Goal: Task Accomplishment & Management: Use online tool/utility

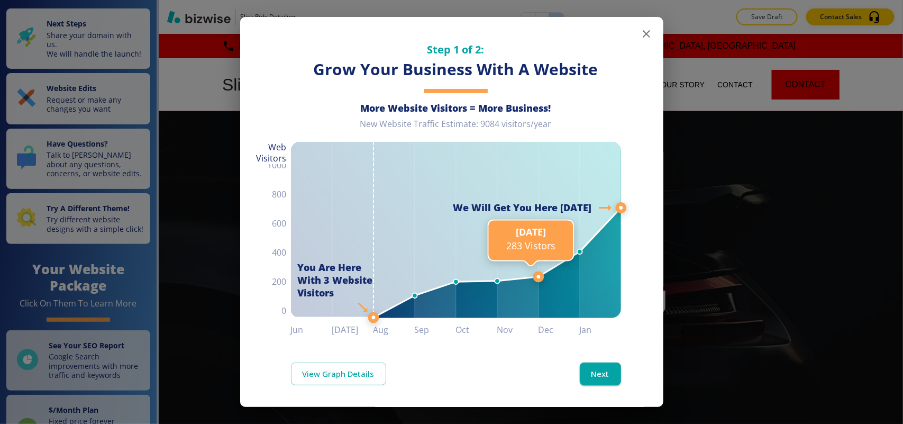
click at [538, 30] on line at bounding box center [538, 276] width 0 height 917
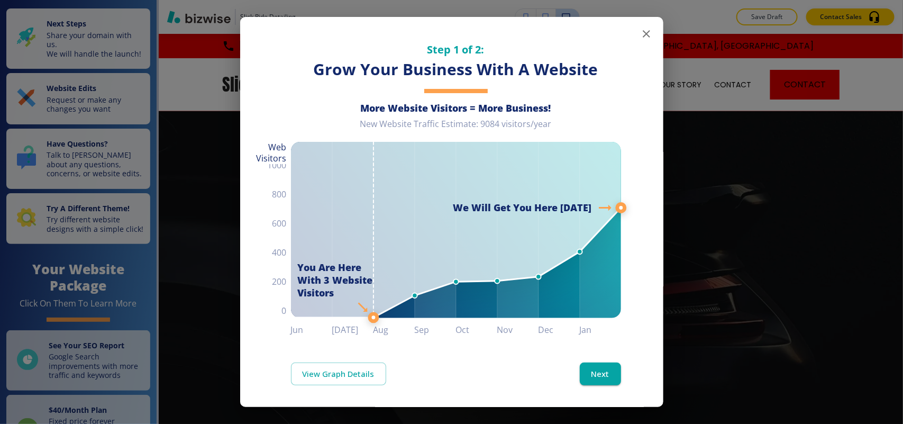
click at [643, 35] on icon "button" at bounding box center [646, 33] width 7 height 7
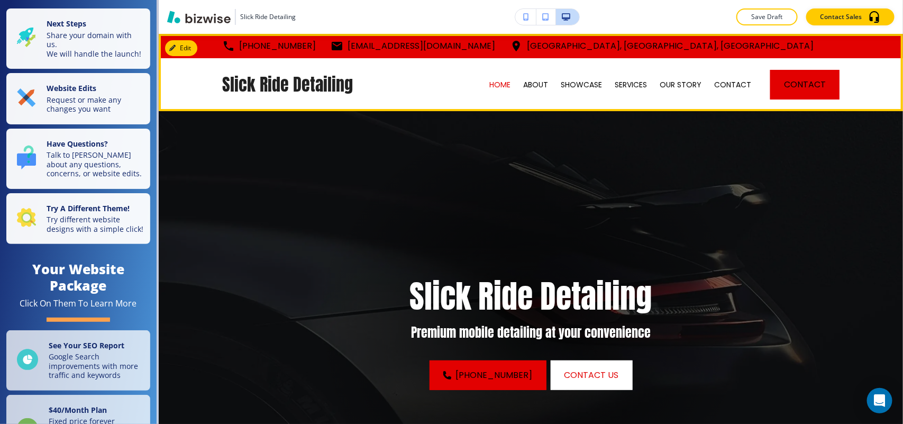
click at [400, 89] on div "Slick Ride Detailing HOME ABOUT SHOWCASE SERVICES OUR STORY CONTACT CONTACT" at bounding box center [531, 84] width 745 height 53
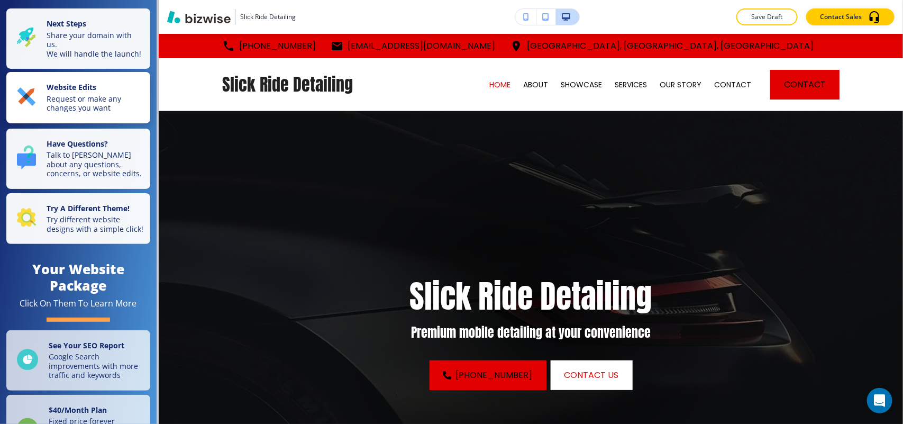
click at [80, 103] on p "Request or make any changes you want" at bounding box center [95, 103] width 97 height 19
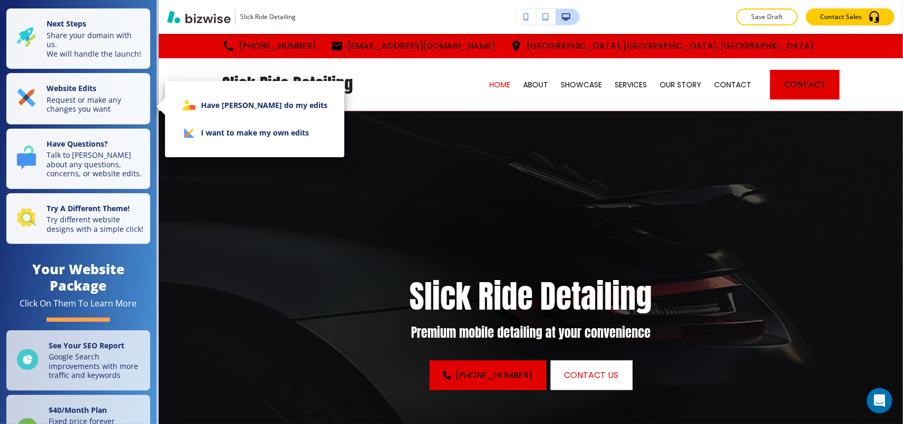
click at [256, 131] on li "I want to make my own edits" at bounding box center [255, 133] width 162 height 28
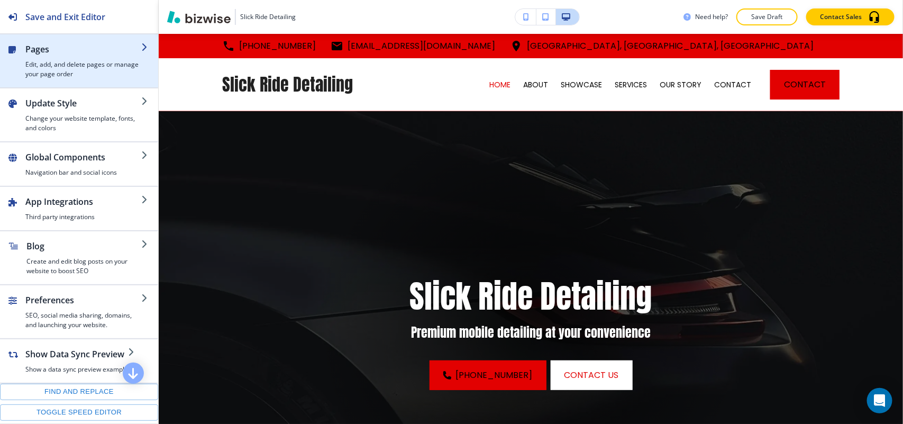
click at [57, 67] on h4 "Edit, add, and delete pages or manage your page order" at bounding box center [83, 69] width 116 height 19
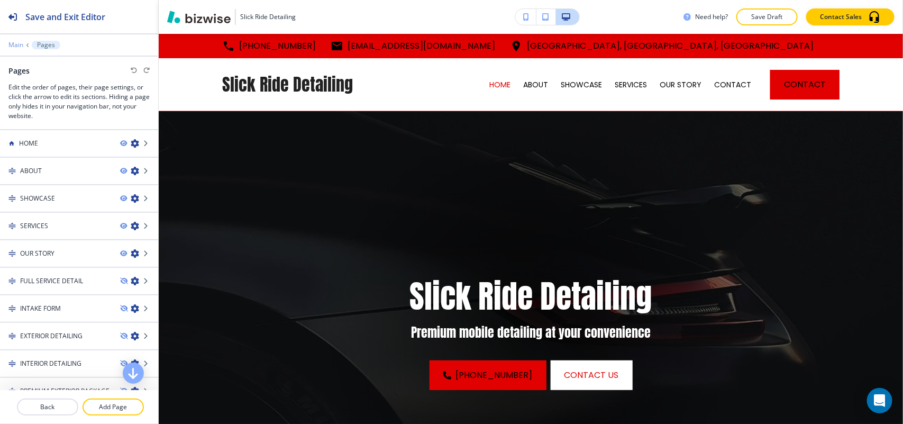
click at [22, 47] on p "Main" at bounding box center [15, 44] width 15 height 7
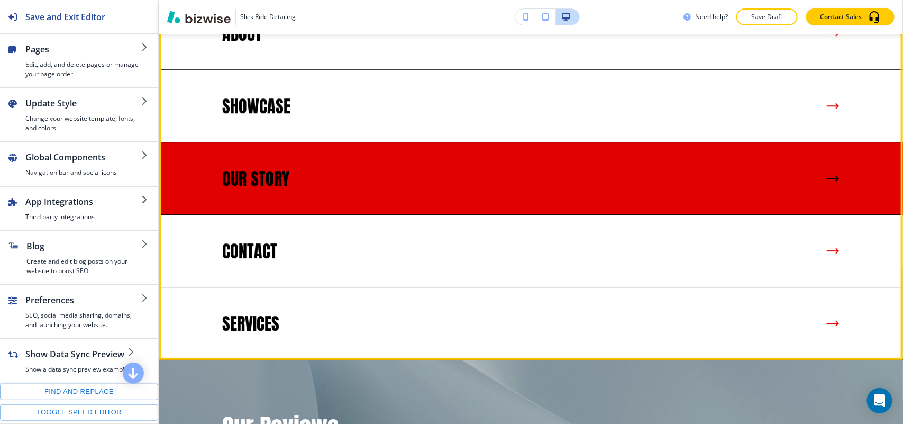
scroll to position [1255, 0]
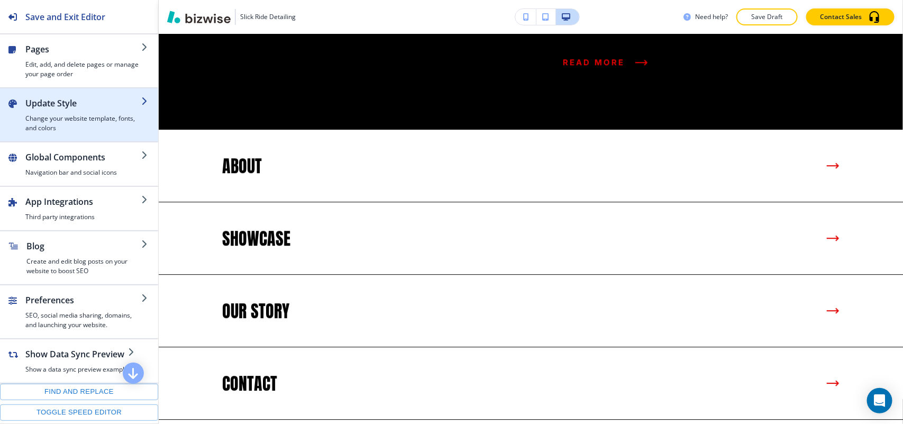
click at [81, 128] on h4 "Change your website template, fonts, and colors" at bounding box center [83, 123] width 116 height 19
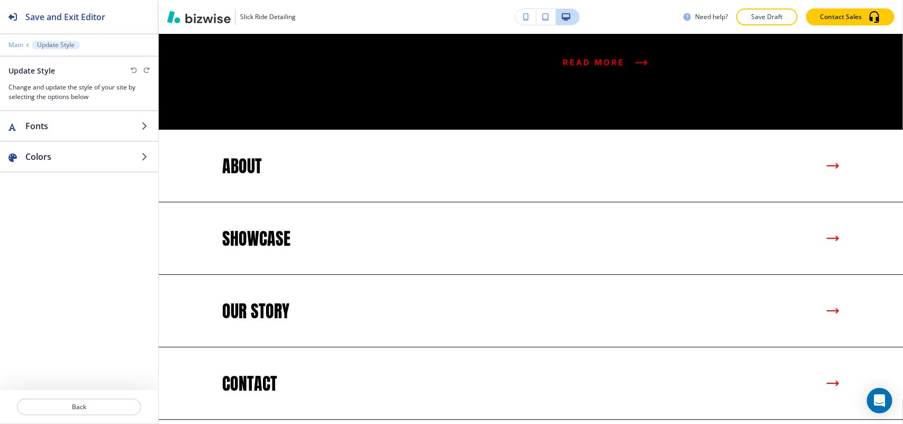
click at [8, 41] on p "Main" at bounding box center [15, 44] width 15 height 7
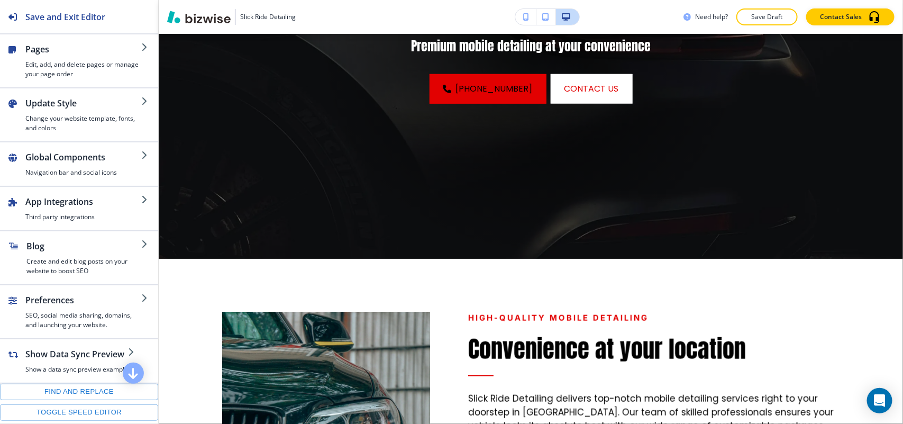
scroll to position [0, 0]
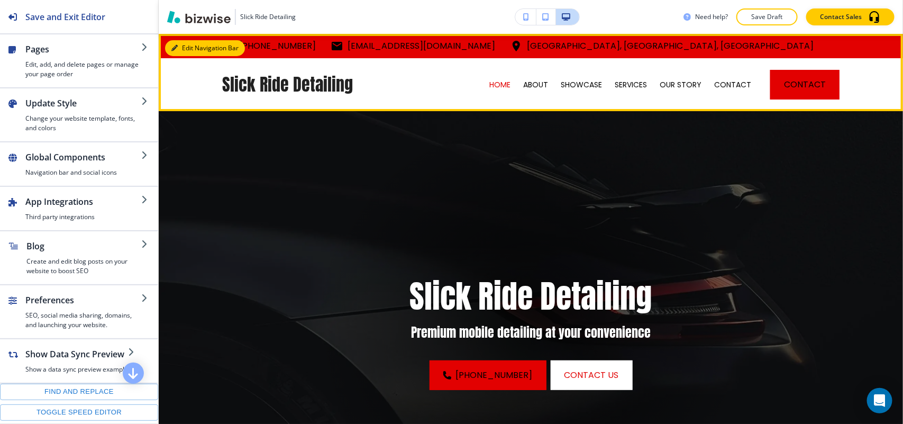
click at [192, 48] on button "Edit Navigation Bar" at bounding box center [205, 48] width 80 height 16
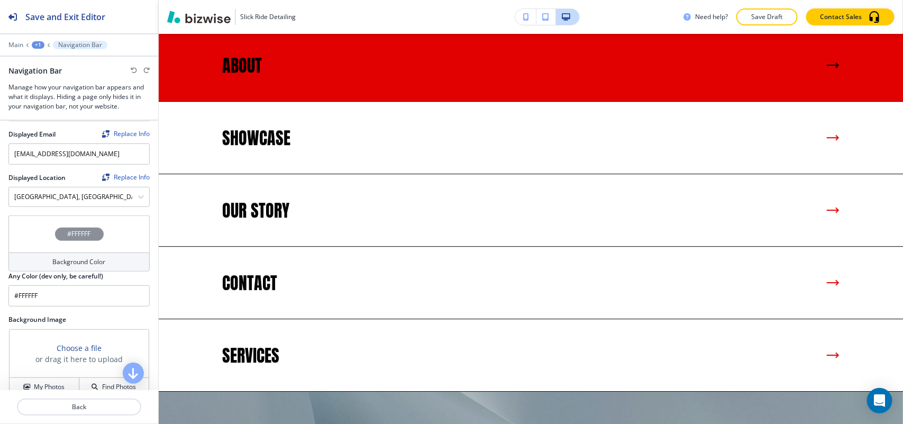
scroll to position [1339, 0]
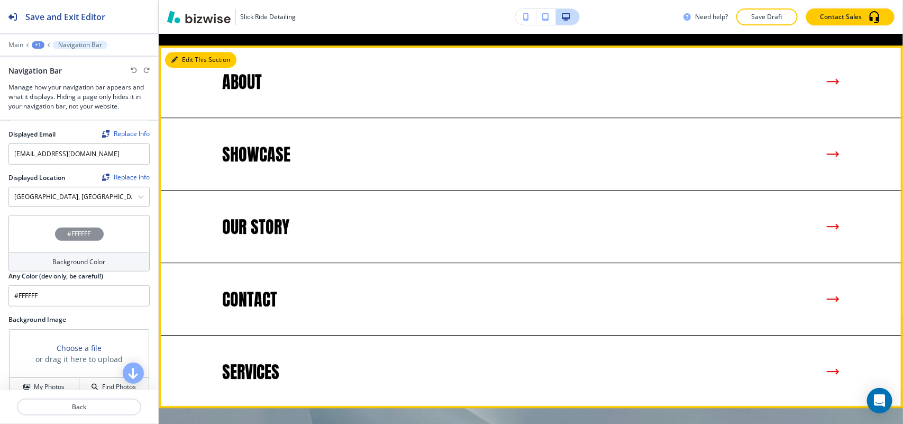
drag, startPoint x: 183, startPoint y: 51, endPoint x: 184, endPoint y: 61, distance: 10.1
click at [184, 52] on button "Edit This Section" at bounding box center [200, 60] width 71 height 16
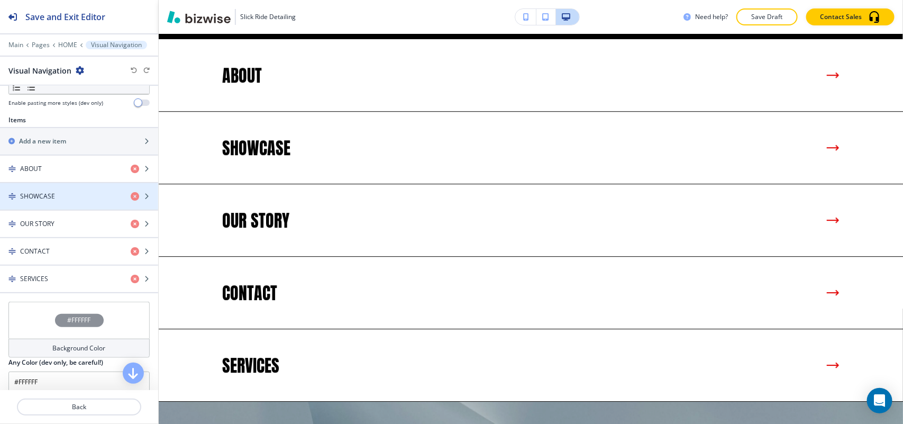
scroll to position [326, 0]
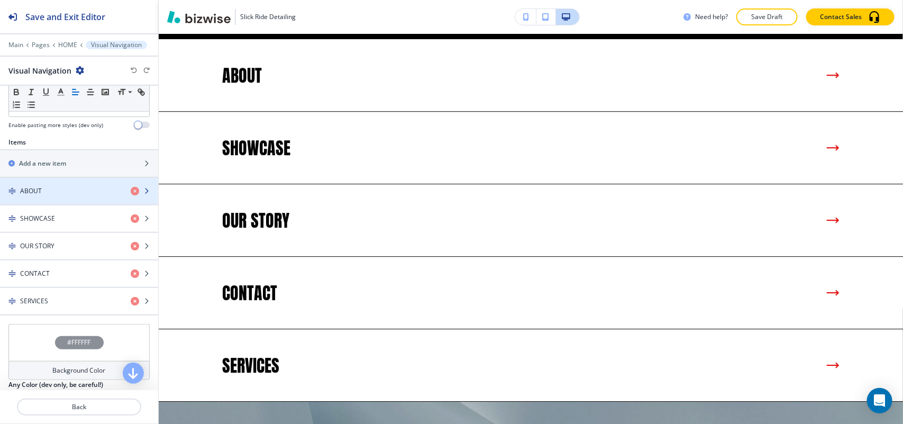
click at [60, 195] on div "ABOUT" at bounding box center [61, 191] width 122 height 10
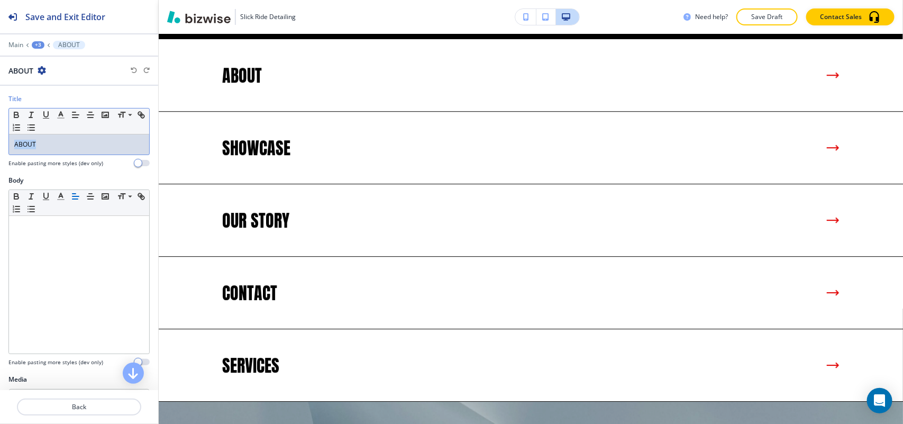
drag, startPoint x: 67, startPoint y: 148, endPoint x: 0, endPoint y: 148, distance: 67.2
click at [0, 148] on div "Title Small Normal Large Huge ABOUT Enable pasting more styles (dev only)" at bounding box center [79, 134] width 158 height 81
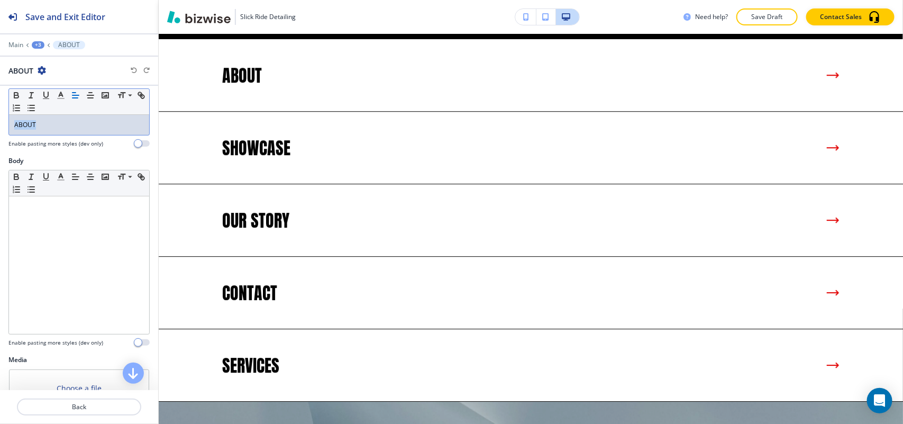
scroll to position [0, 0]
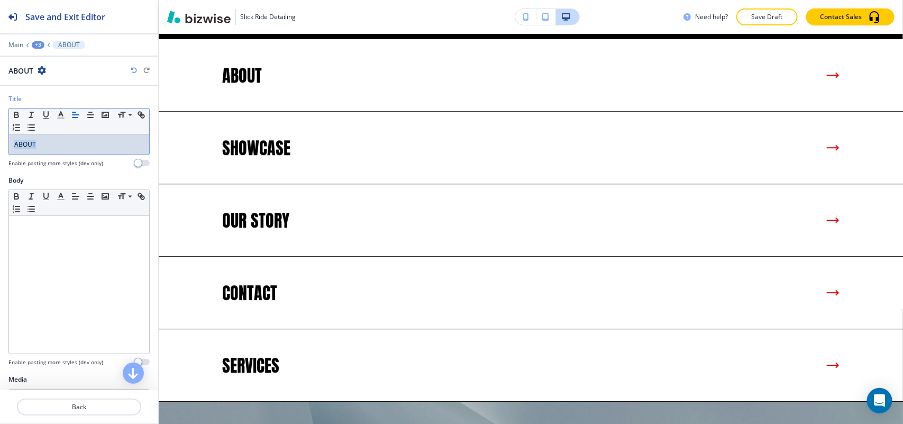
drag, startPoint x: 64, startPoint y: 149, endPoint x: 0, endPoint y: 144, distance: 64.2
click at [0, 144] on div "Title Small Normal Large Huge ABOUT Enable pasting more styles (dev only)" at bounding box center [79, 134] width 158 height 81
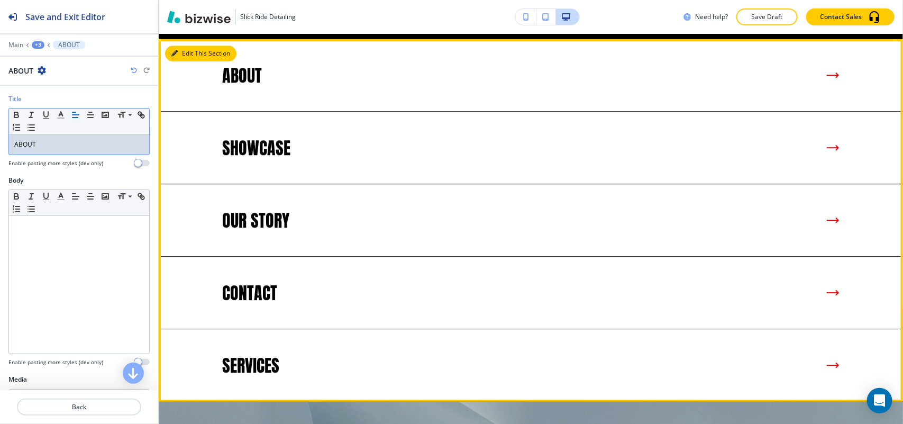
click at [191, 46] on button "Edit This Section" at bounding box center [200, 54] width 71 height 16
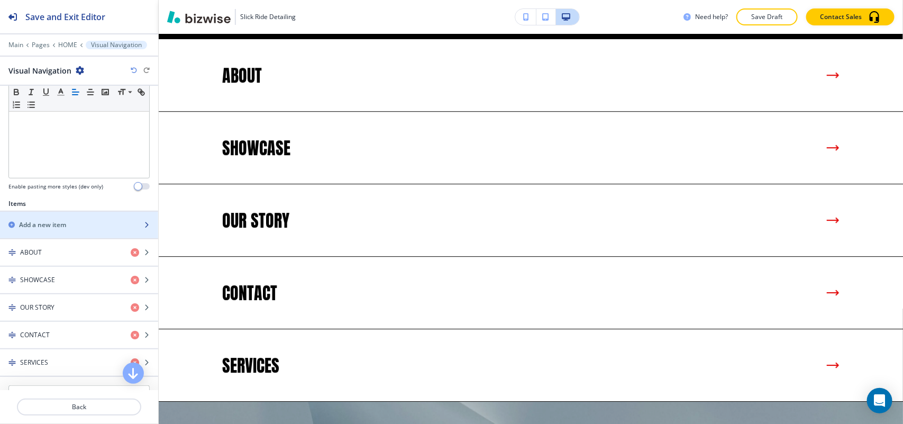
scroll to position [392, 0]
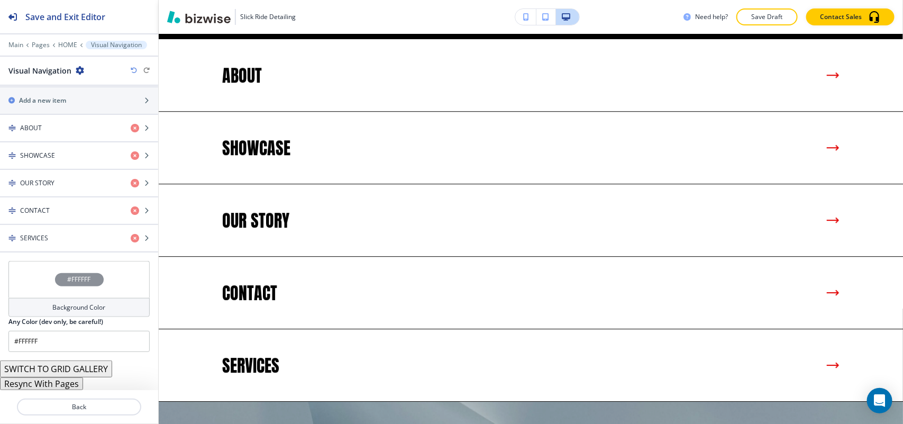
click at [25, 282] on div "#FFFFFF" at bounding box center [78, 279] width 141 height 37
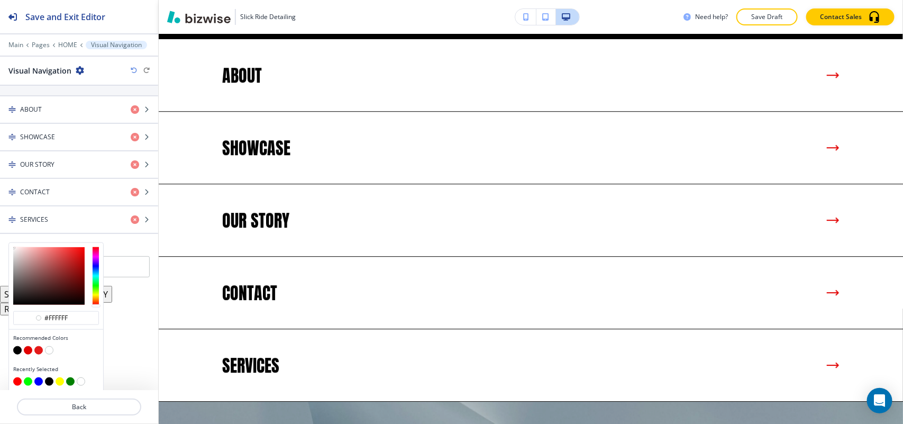
scroll to position [414, 0]
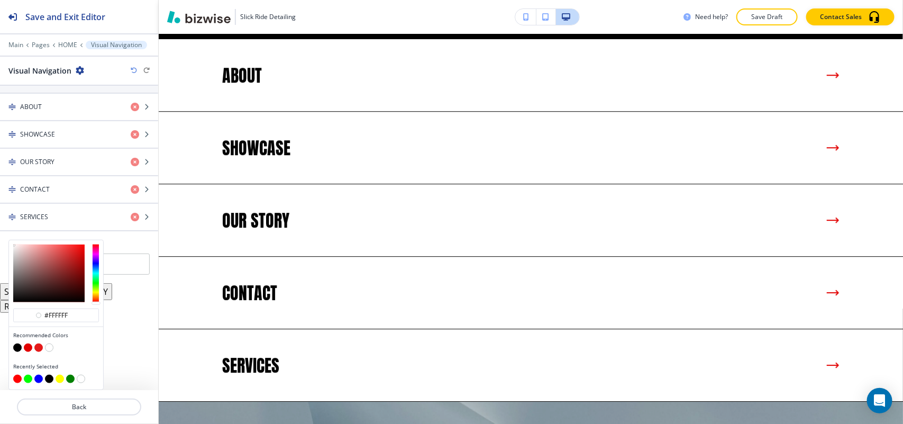
click at [27, 347] on button "button" at bounding box center [28, 347] width 8 height 8
type input "#e20101"
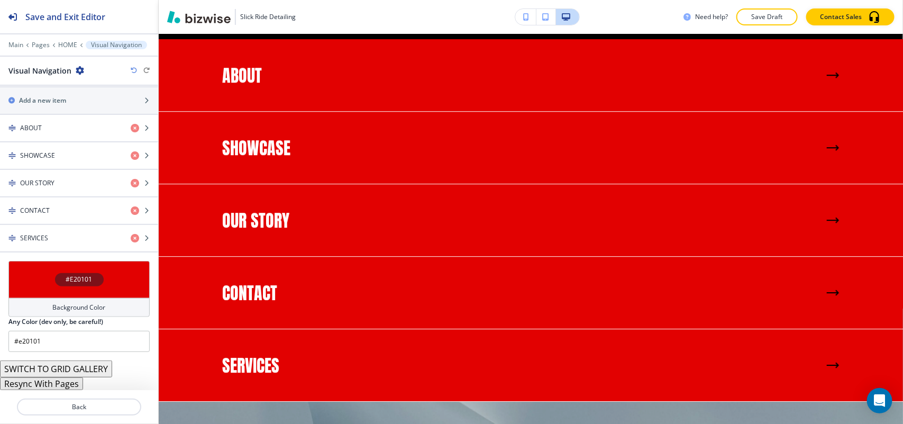
scroll to position [392, 0]
click at [25, 288] on div "#E20101" at bounding box center [78, 279] width 141 height 37
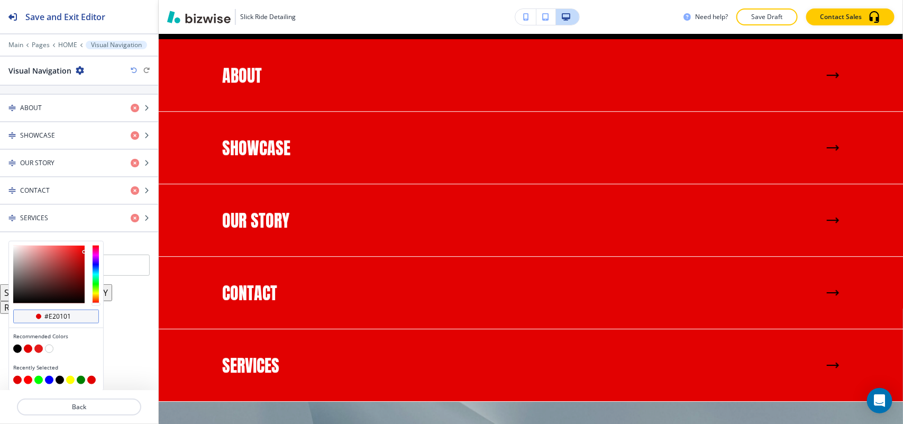
scroll to position [414, 0]
drag, startPoint x: 74, startPoint y: 315, endPoint x: 22, endPoint y: 315, distance: 51.9
click at [22, 315] on div "#e20101" at bounding box center [56, 316] width 86 height 14
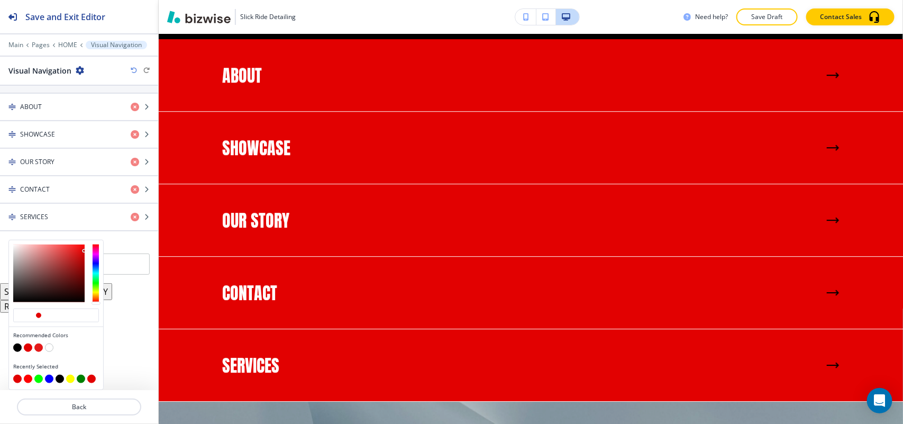
scroll to position [392, 0]
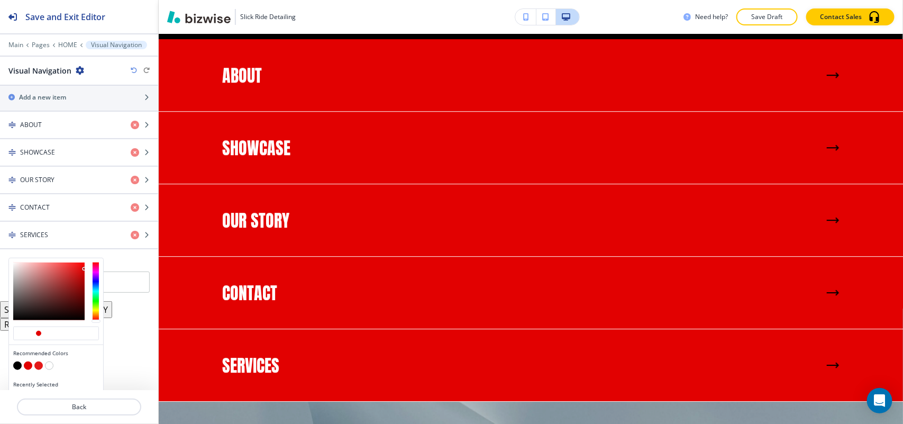
click at [125, 304] on div "Section Title Small Normal Large Huge Enable pasting more styles (dev only) Sec…" at bounding box center [79, 238] width 158 height 304
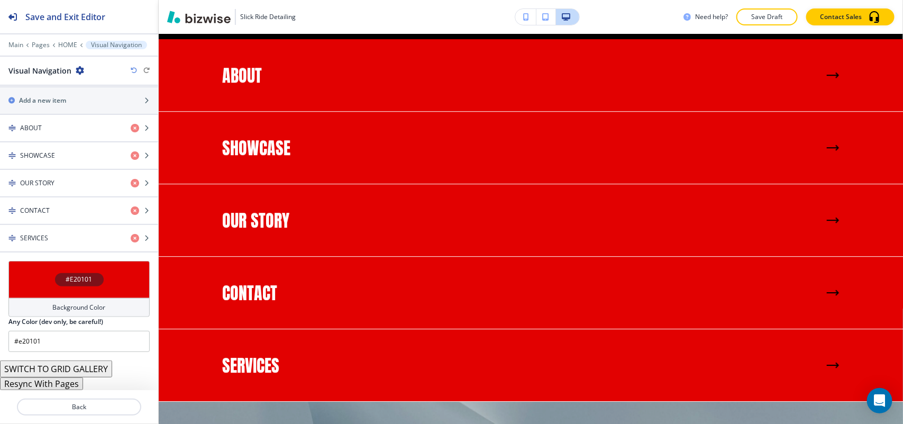
click at [32, 269] on div "#E20101" at bounding box center [78, 279] width 141 height 37
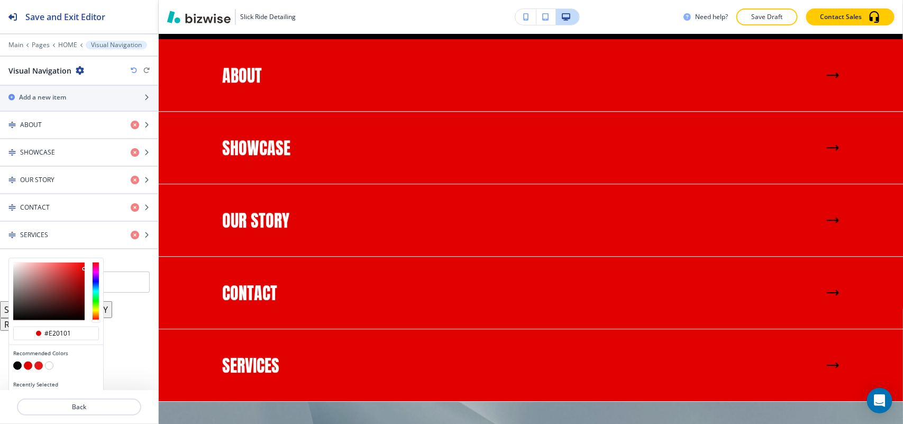
click at [48, 370] on button "button" at bounding box center [49, 365] width 8 height 8
type input "#FFFFFF"
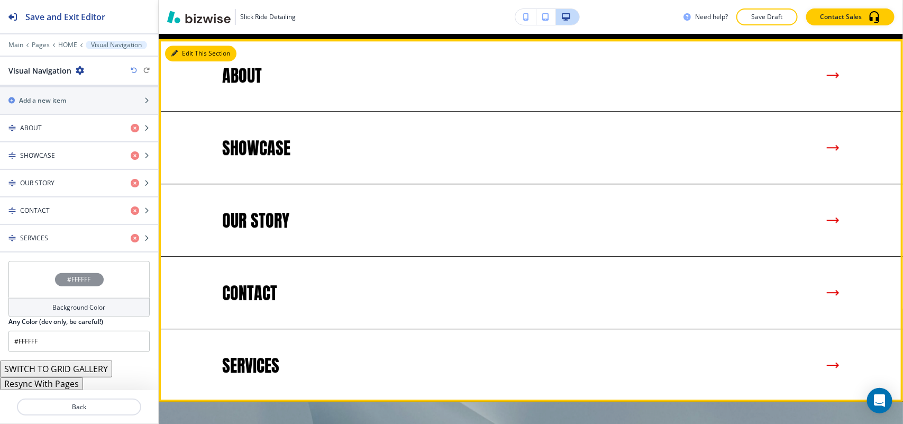
click at [189, 49] on button "Edit This Section" at bounding box center [200, 54] width 71 height 16
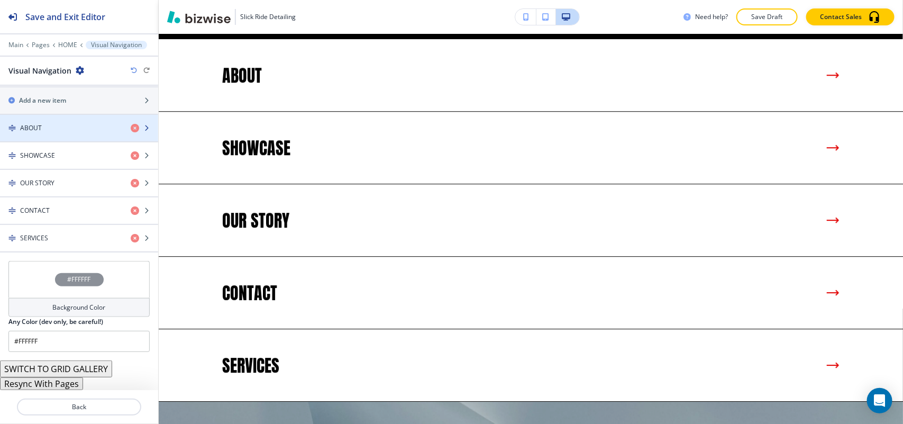
click at [97, 126] on div "ABOUT" at bounding box center [61, 128] width 122 height 10
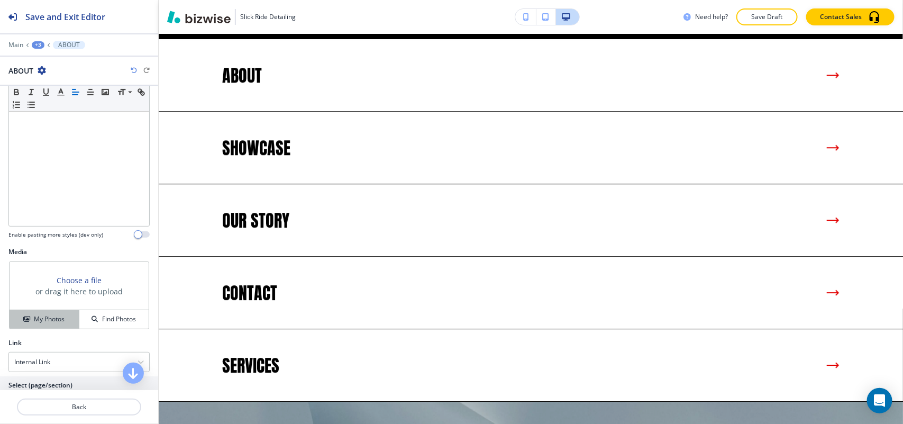
scroll to position [224, 0]
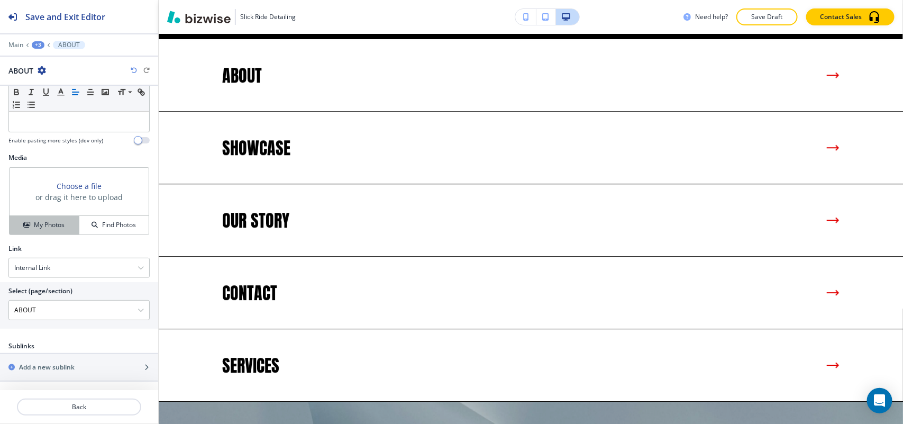
click at [52, 222] on h4 "My Photos" at bounding box center [49, 225] width 31 height 10
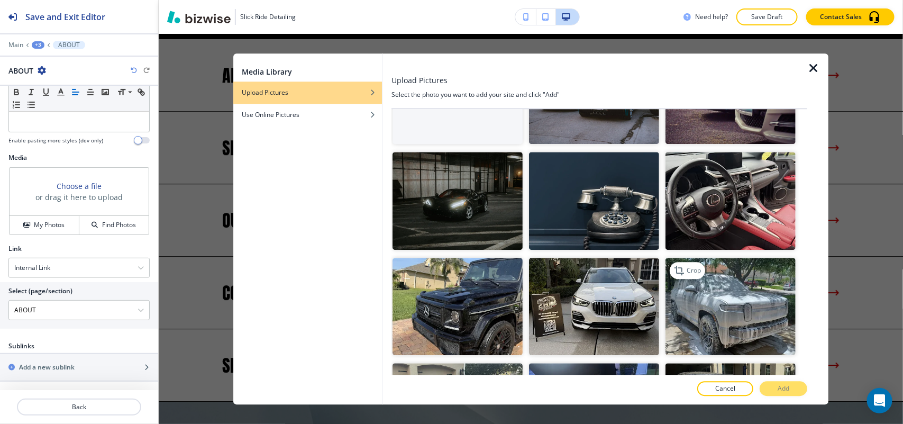
scroll to position [198, 0]
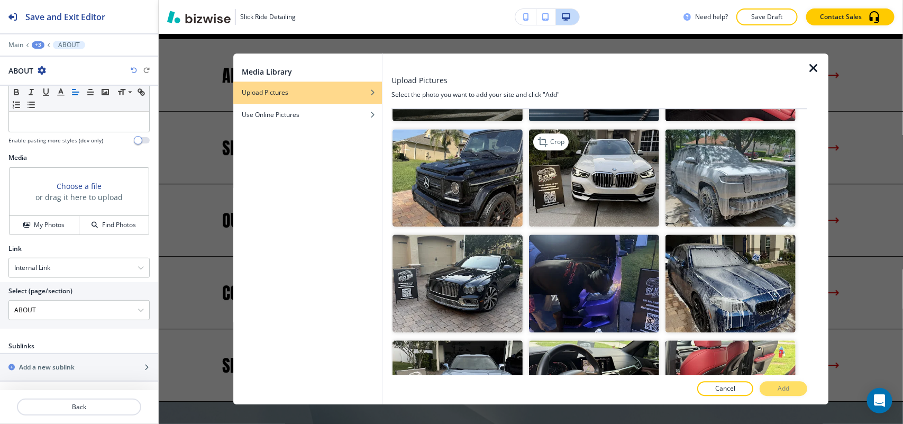
click at [615, 164] on img "button" at bounding box center [594, 178] width 130 height 98
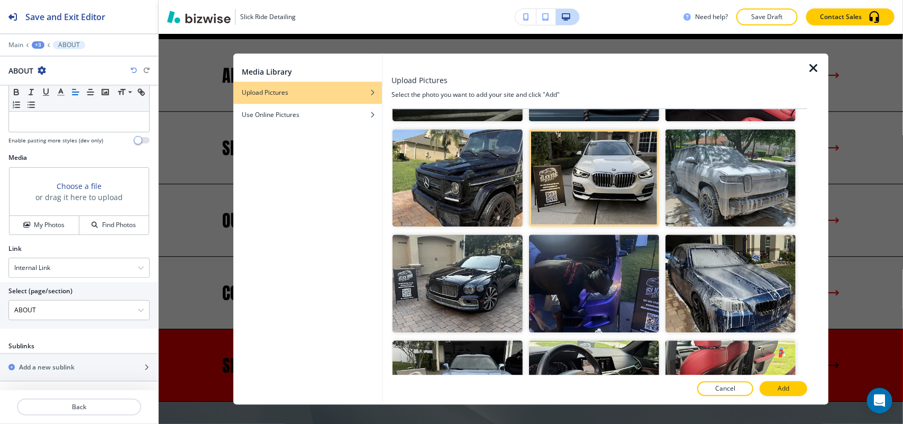
click at [789, 384] on p "Add" at bounding box center [784, 389] width 12 height 10
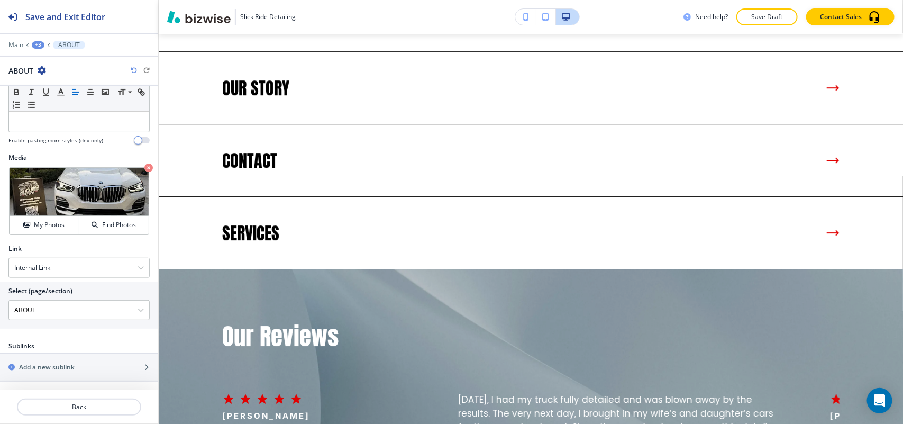
scroll to position [1, 0]
click at [77, 405] on p "Back" at bounding box center [79, 407] width 122 height 10
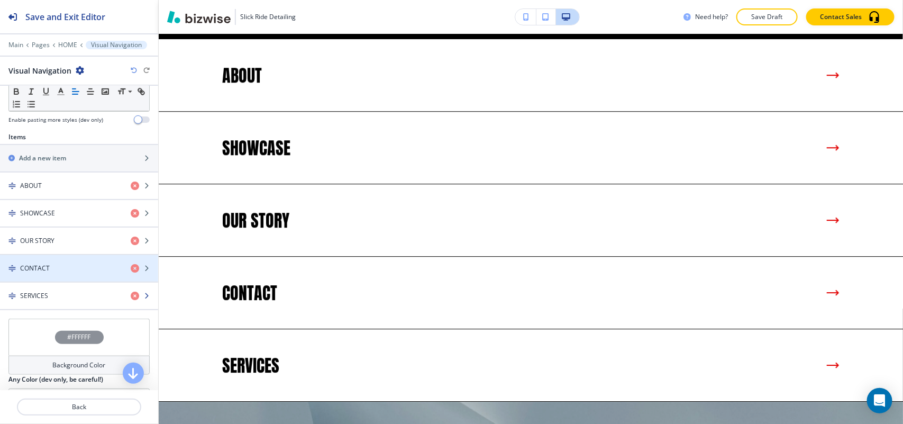
scroll to position [392, 0]
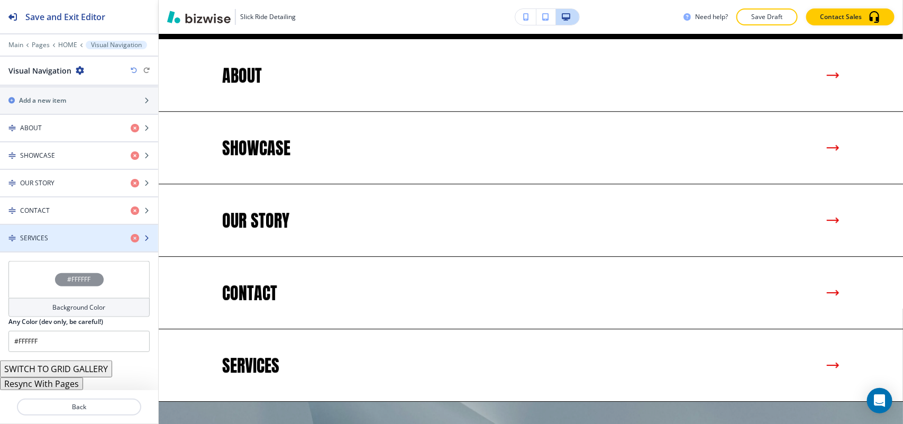
click at [49, 239] on div "SERVICES" at bounding box center [61, 238] width 122 height 10
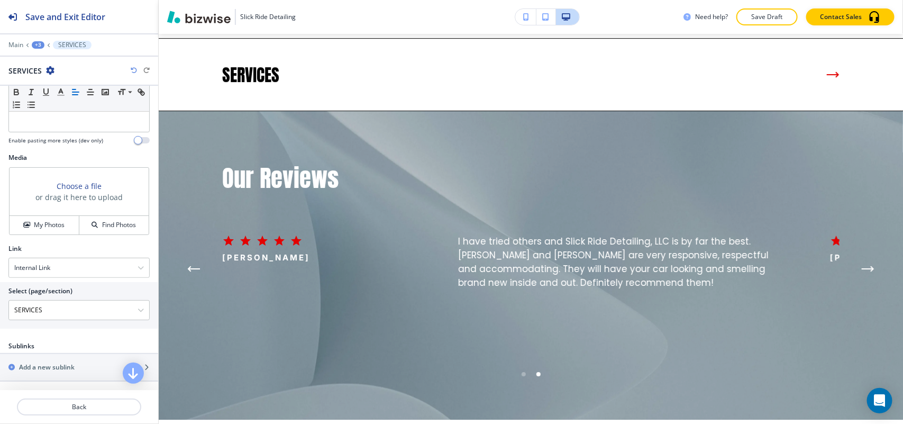
scroll to position [224, 0]
click at [35, 220] on h4 "My Photos" at bounding box center [49, 225] width 31 height 10
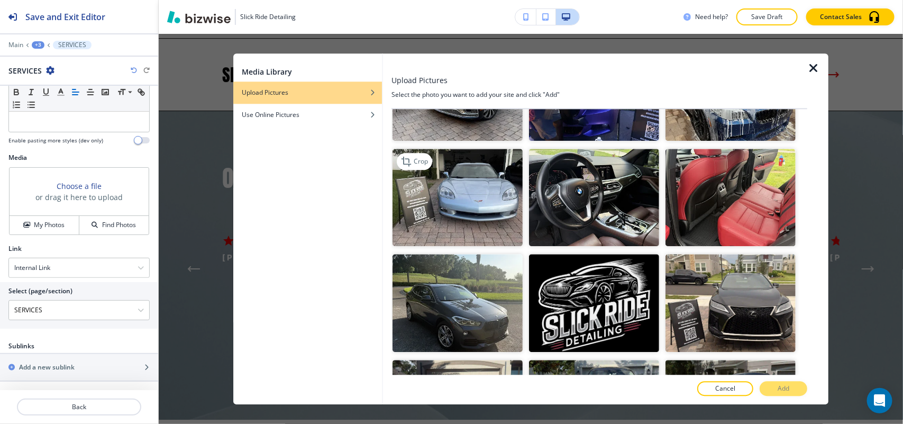
scroll to position [397, 0]
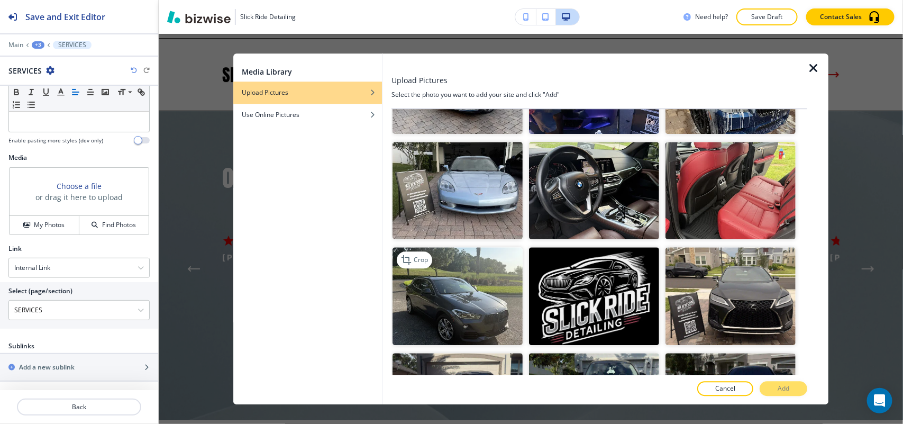
click at [451, 279] on img "button" at bounding box center [458, 297] width 130 height 98
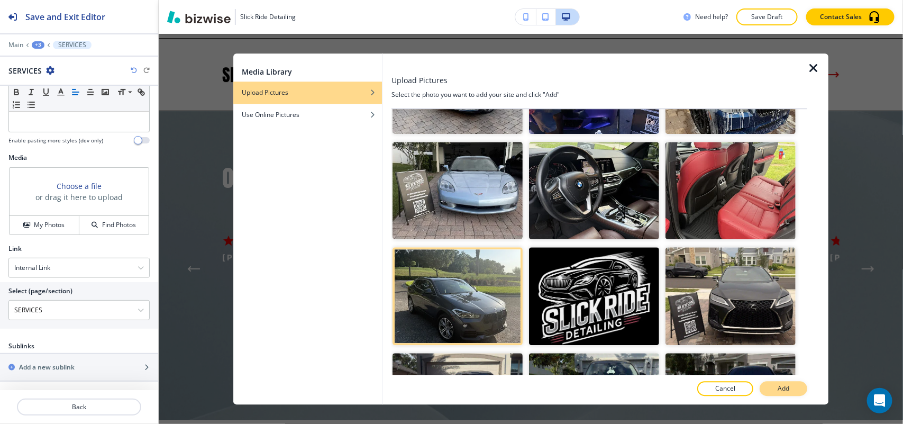
click at [786, 389] on p "Add" at bounding box center [784, 389] width 12 height 10
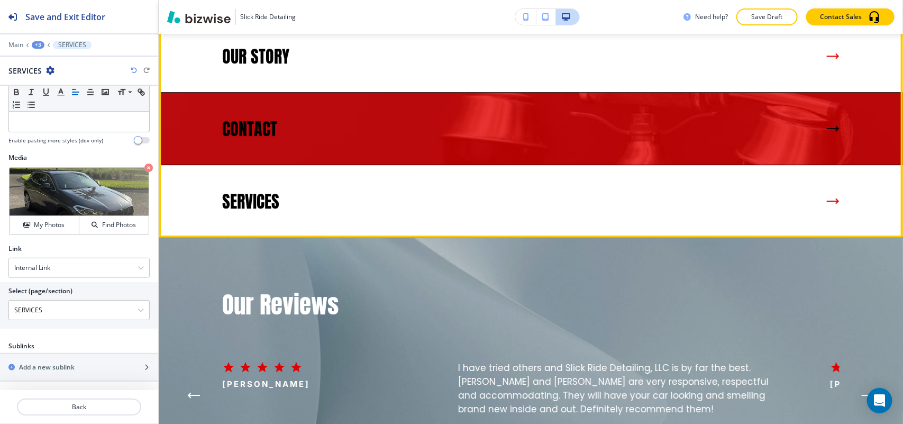
scroll to position [1437, 0]
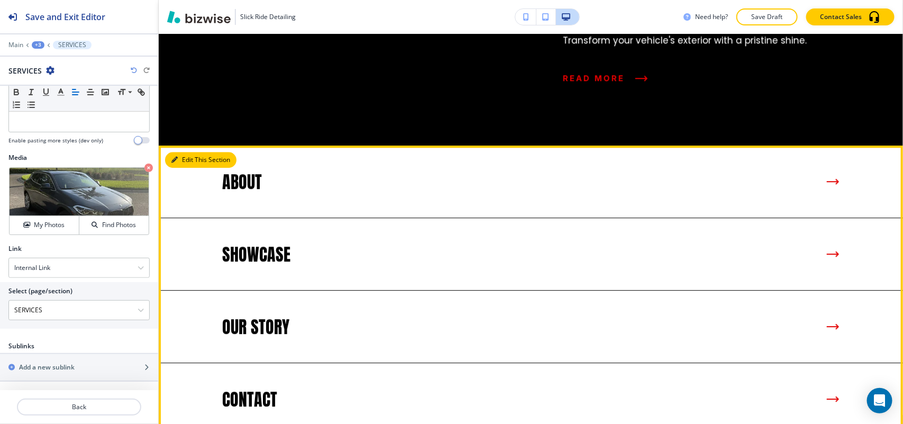
click at [189, 153] on button "Edit This Section" at bounding box center [200, 160] width 71 height 16
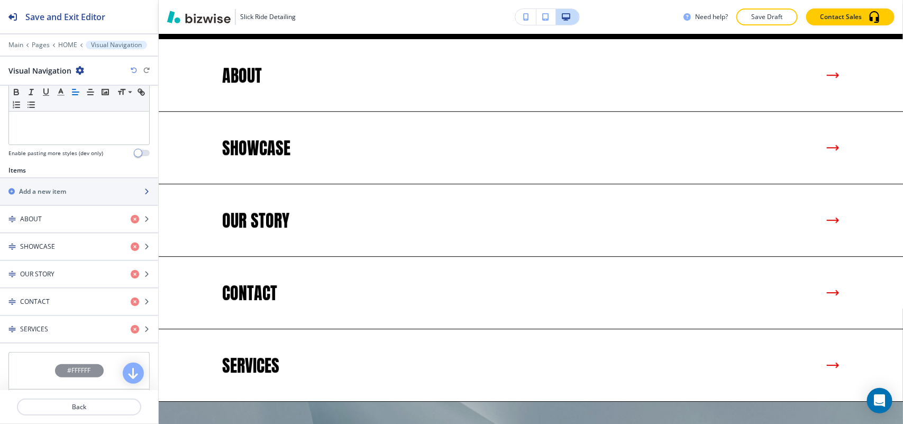
scroll to position [392, 0]
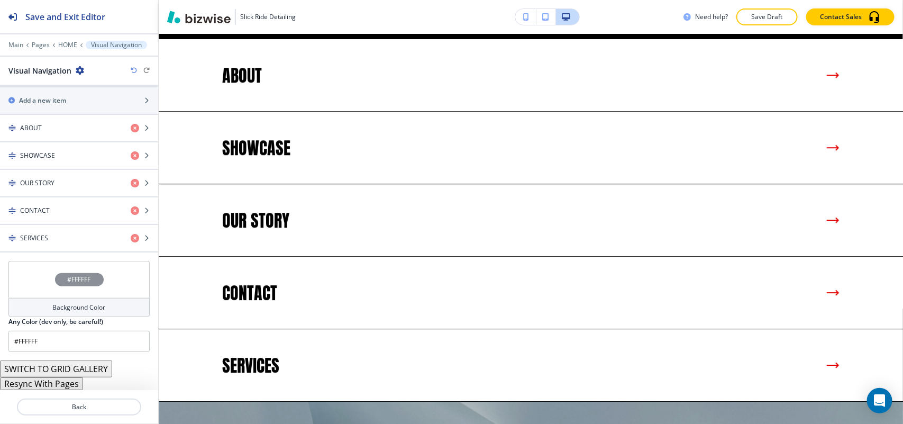
click at [43, 386] on button "Resync With Pages" at bounding box center [41, 383] width 83 height 13
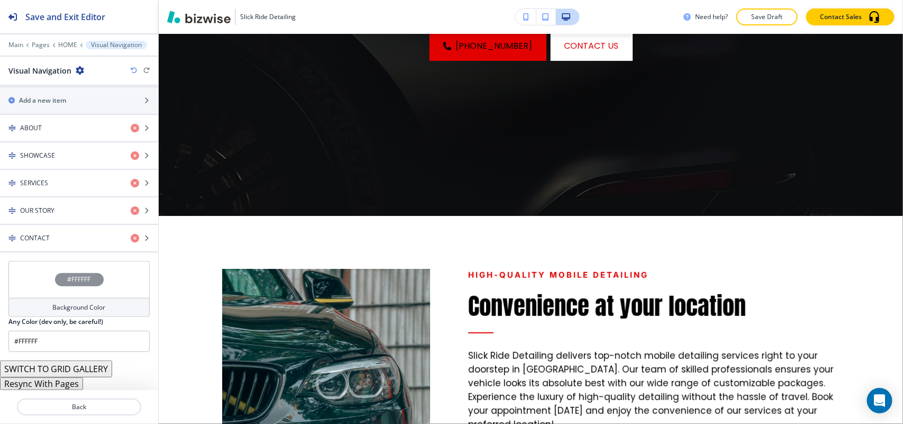
scroll to position [0, 0]
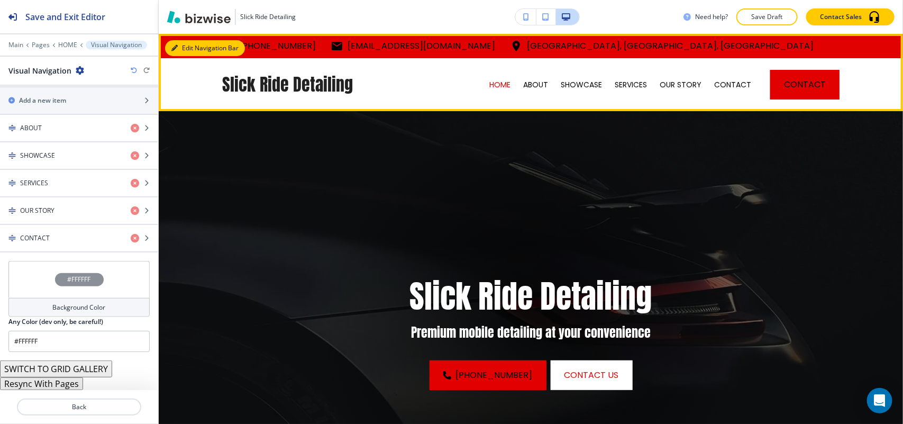
click at [179, 48] on button "Edit Navigation Bar" at bounding box center [205, 48] width 80 height 16
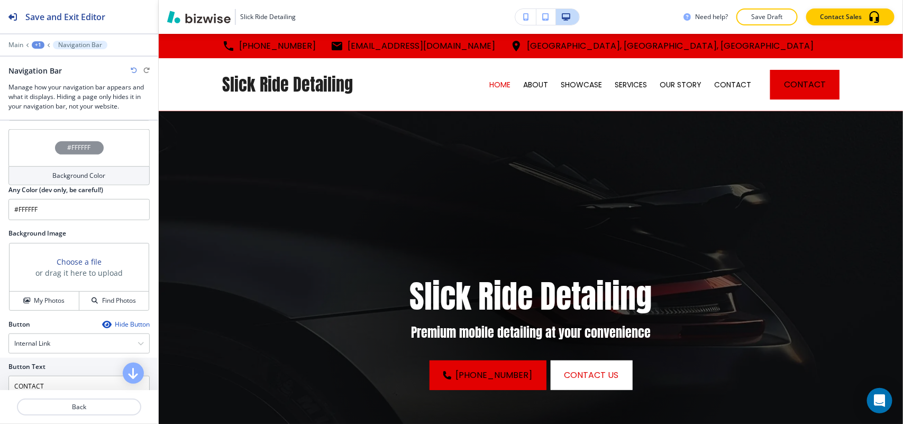
scroll to position [265, 0]
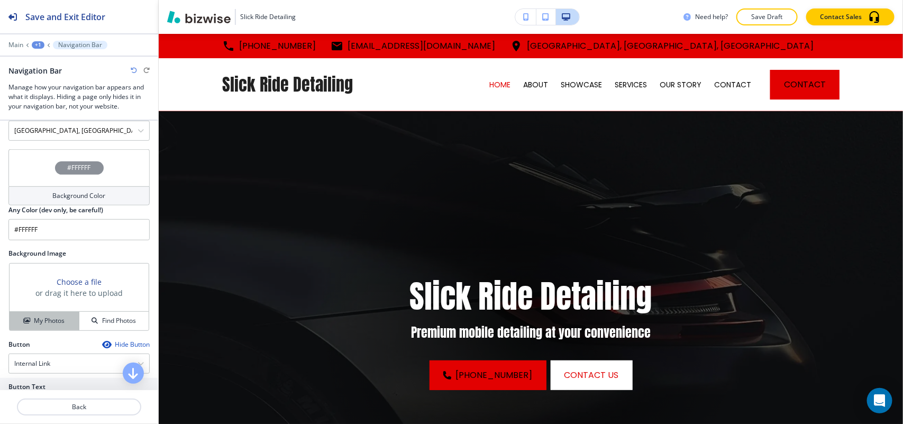
click at [50, 323] on h4 "My Photos" at bounding box center [49, 321] width 31 height 10
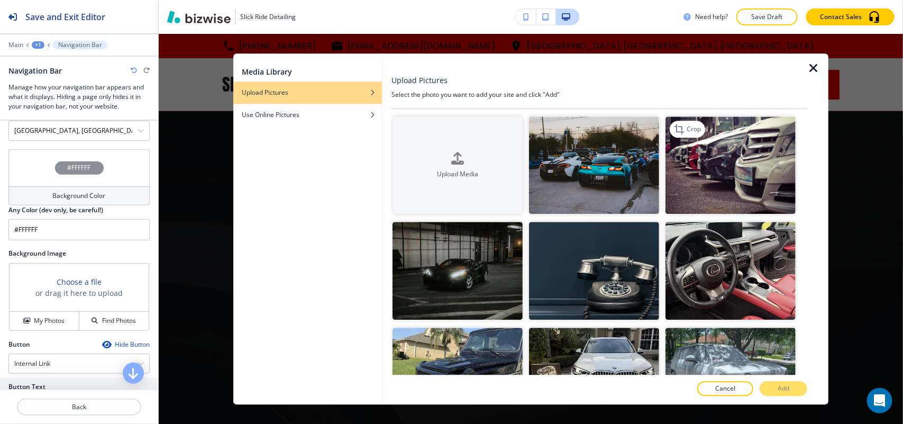
click at [751, 147] on img "button" at bounding box center [731, 165] width 130 height 98
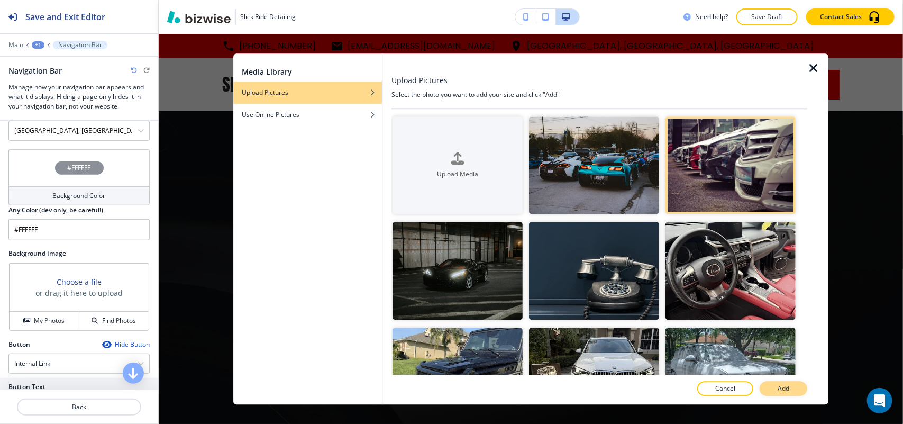
click at [784, 391] on p "Add" at bounding box center [784, 389] width 12 height 10
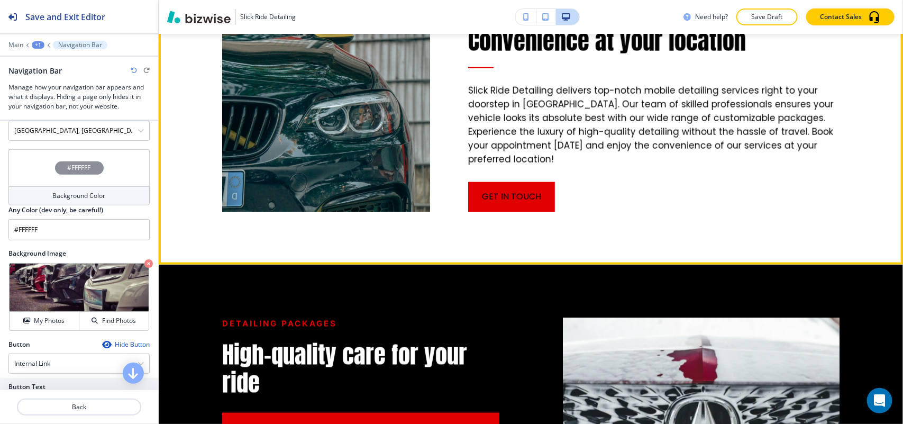
scroll to position [595, 0]
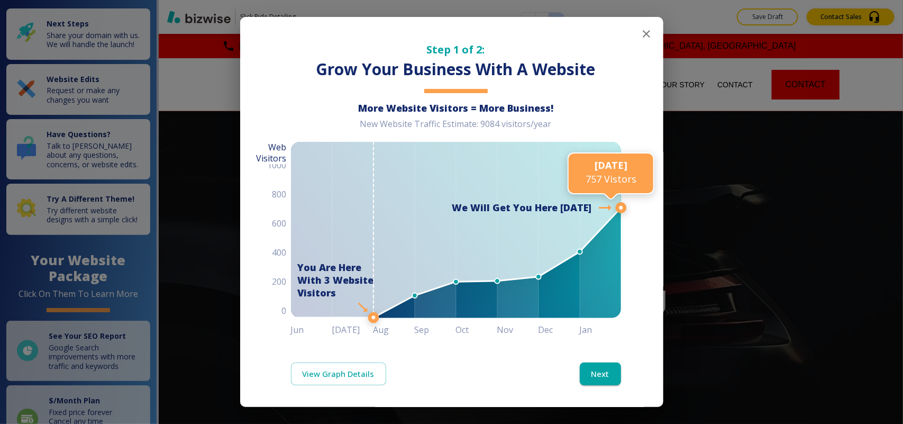
click at [643, 32] on icon "button" at bounding box center [646, 33] width 7 height 7
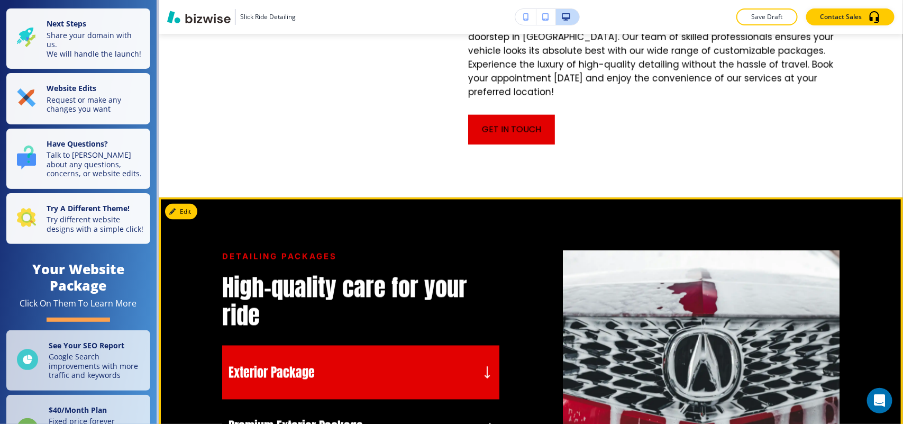
scroll to position [860, 0]
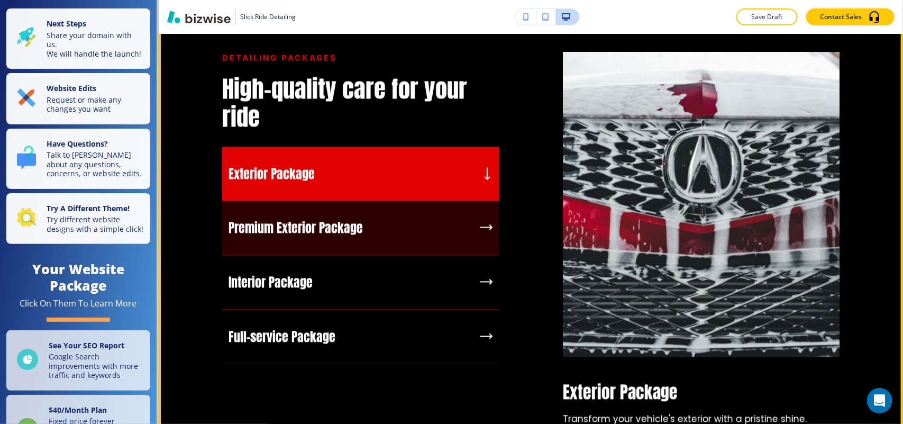
click at [427, 231] on div "Premium Exterior Package" at bounding box center [360, 228] width 277 height 55
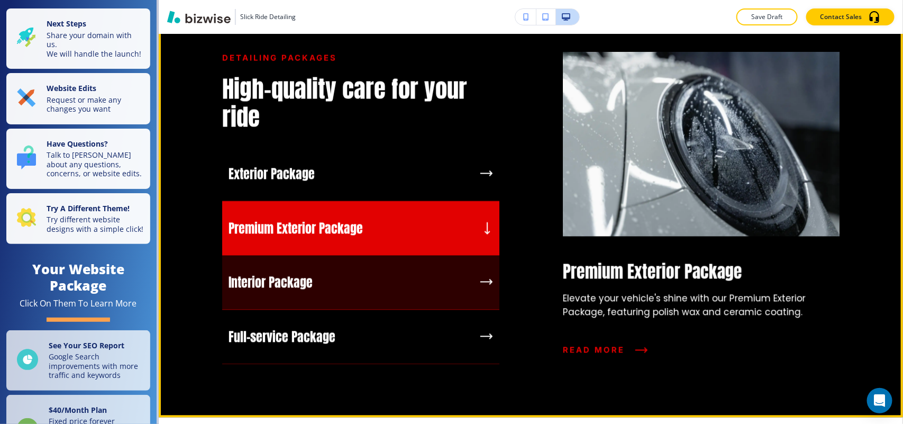
click at [387, 294] on div "Interior Package" at bounding box center [360, 283] width 277 height 55
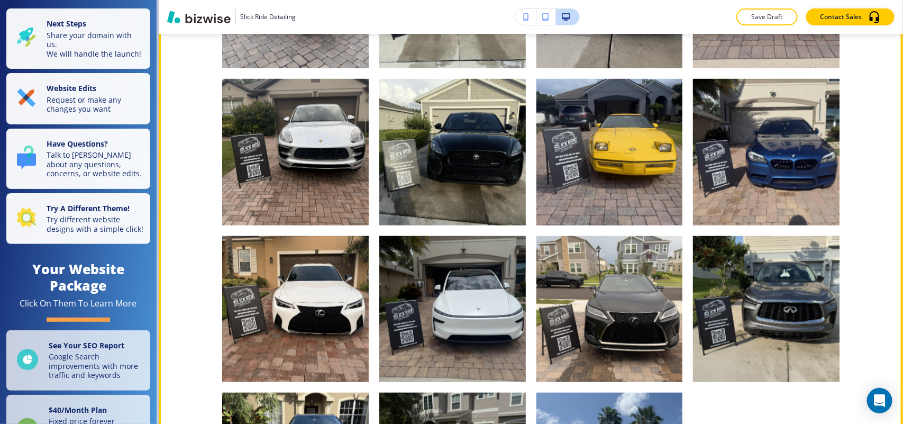
scroll to position [1985, 0]
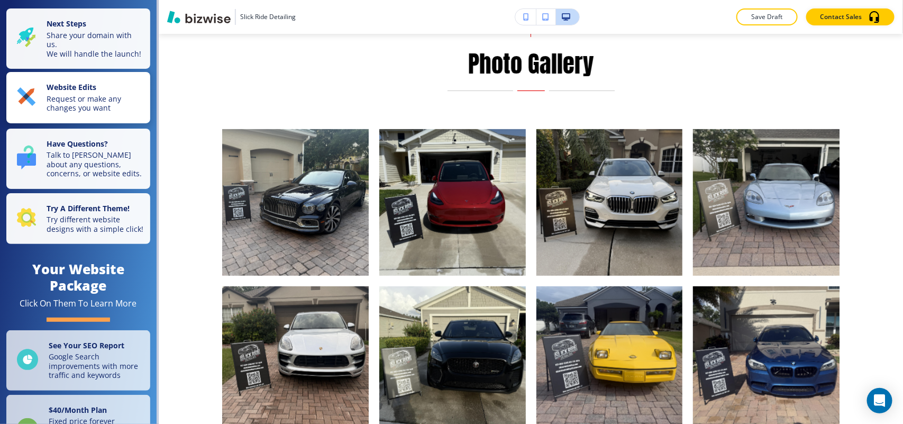
click at [69, 94] on p "Website Edits" at bounding box center [95, 89] width 97 height 12
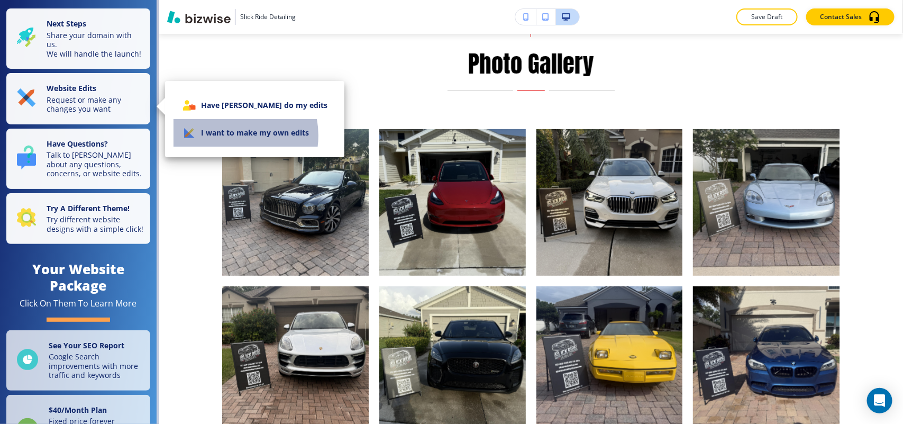
click at [228, 135] on li "I want to make my own edits" at bounding box center [255, 133] width 162 height 28
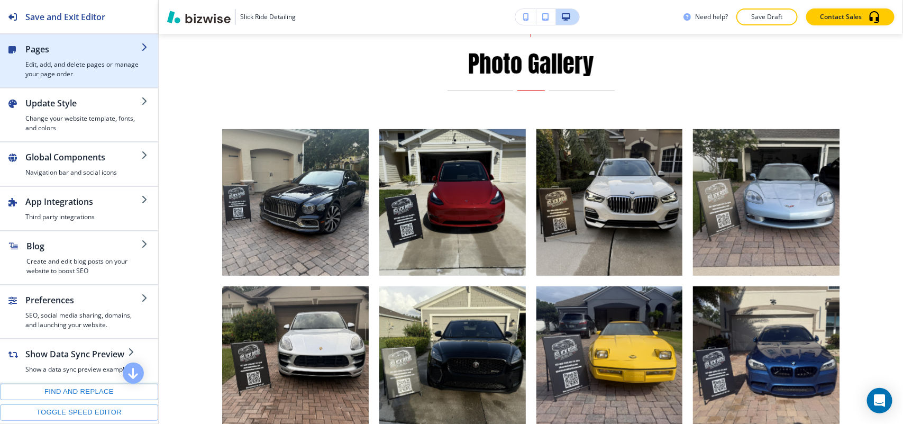
click at [59, 70] on h4 "Edit, add, and delete pages or manage your page order" at bounding box center [83, 69] width 116 height 19
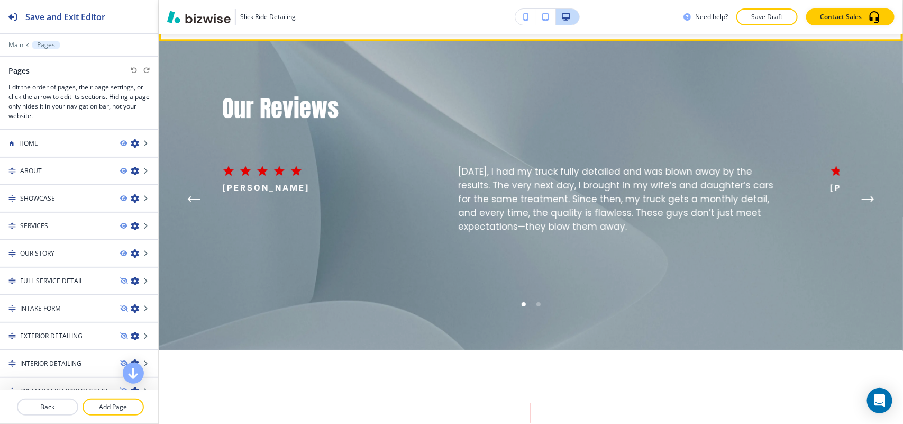
scroll to position [1455, 0]
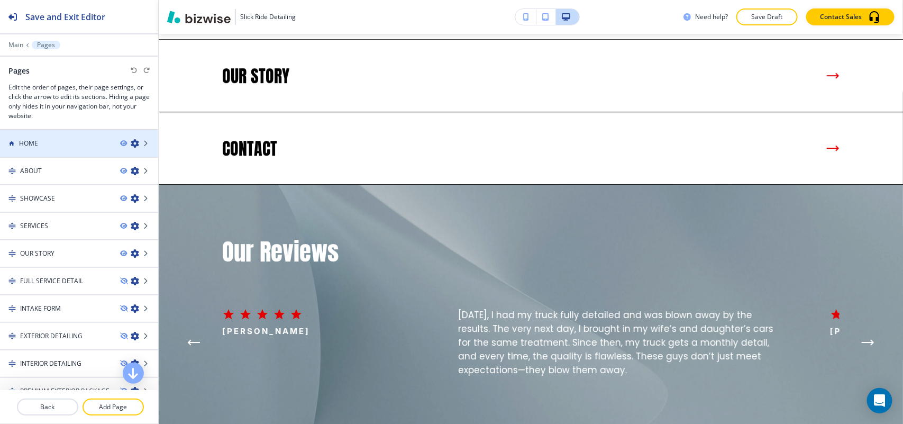
click at [41, 139] on div "HOME" at bounding box center [56, 144] width 112 height 10
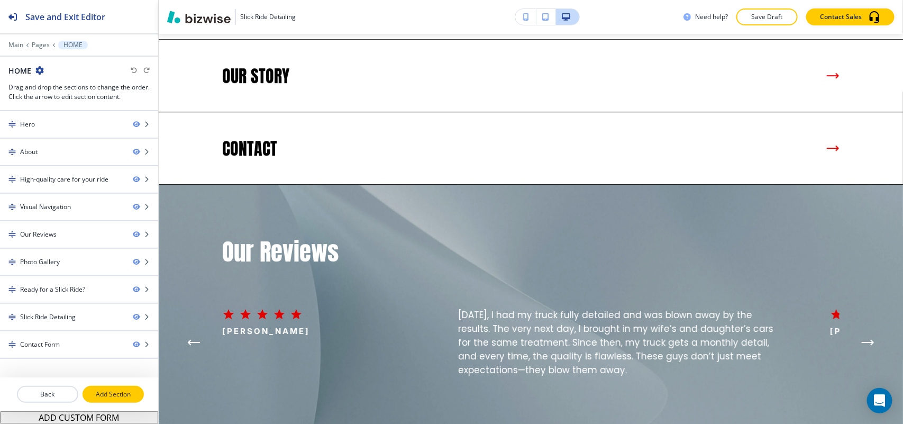
click at [99, 389] on button "Add Section" at bounding box center [113, 394] width 61 height 17
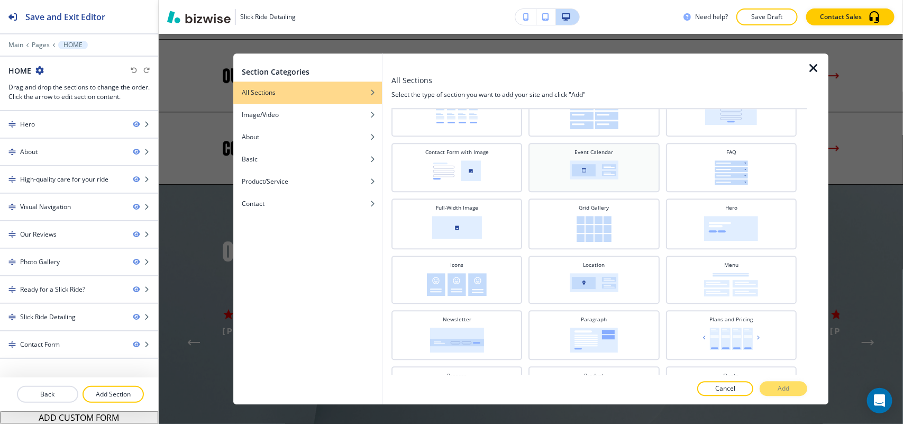
scroll to position [157, 0]
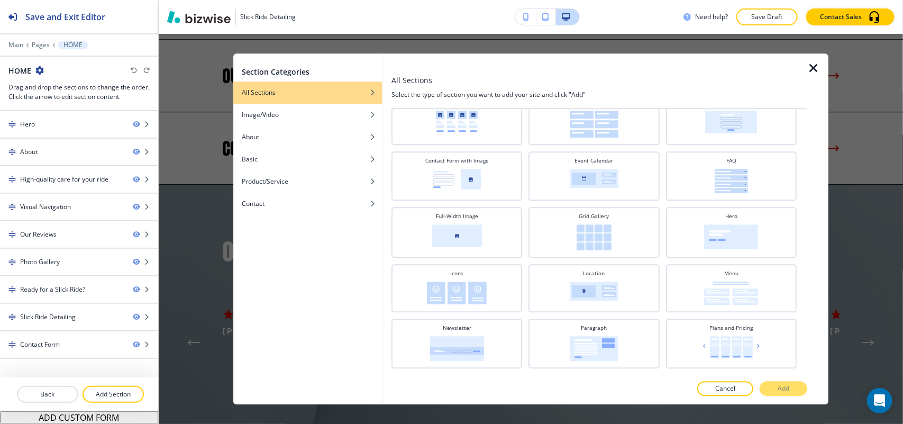
click at [810, 67] on icon "button" at bounding box center [814, 68] width 13 height 13
